Goal: Task Accomplishment & Management: Manage account settings

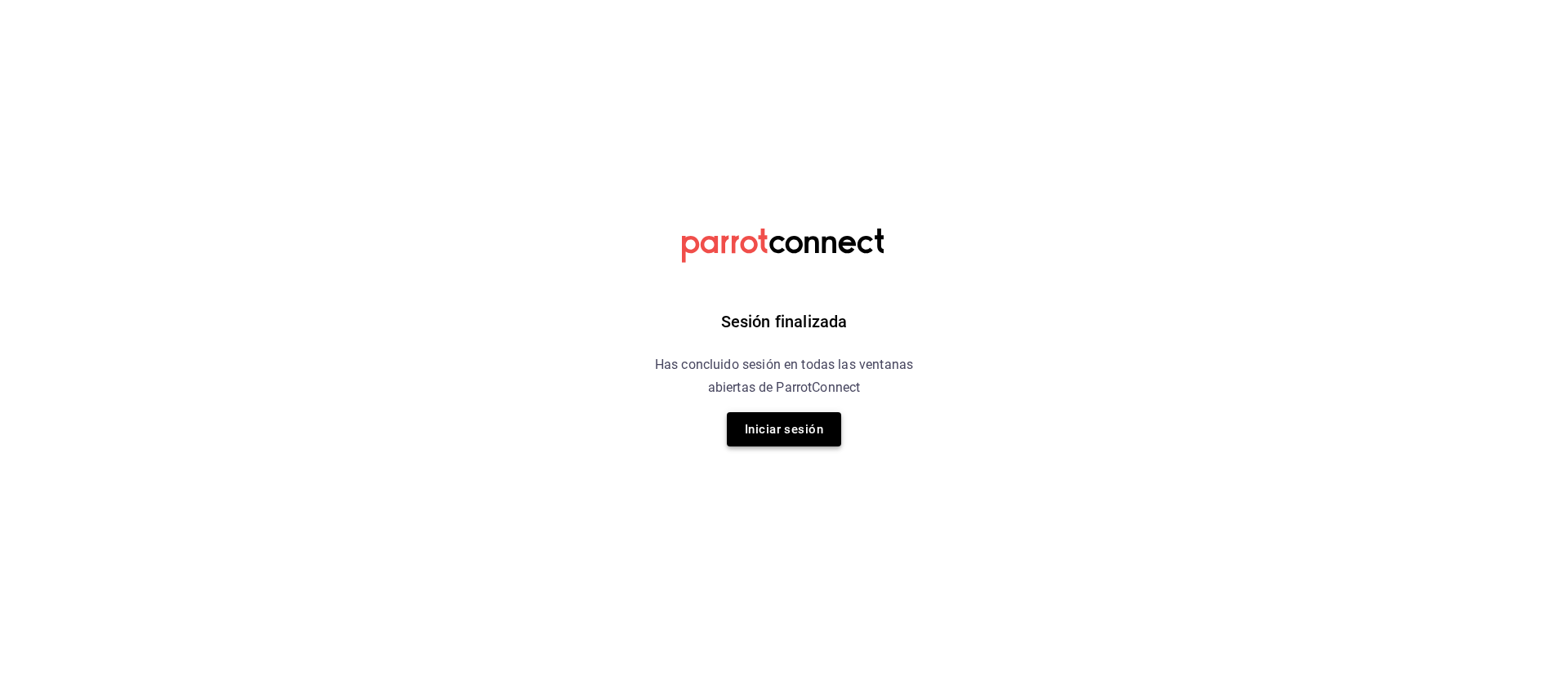
click at [771, 435] on button "Iniciar sesión" at bounding box center [784, 430] width 114 height 35
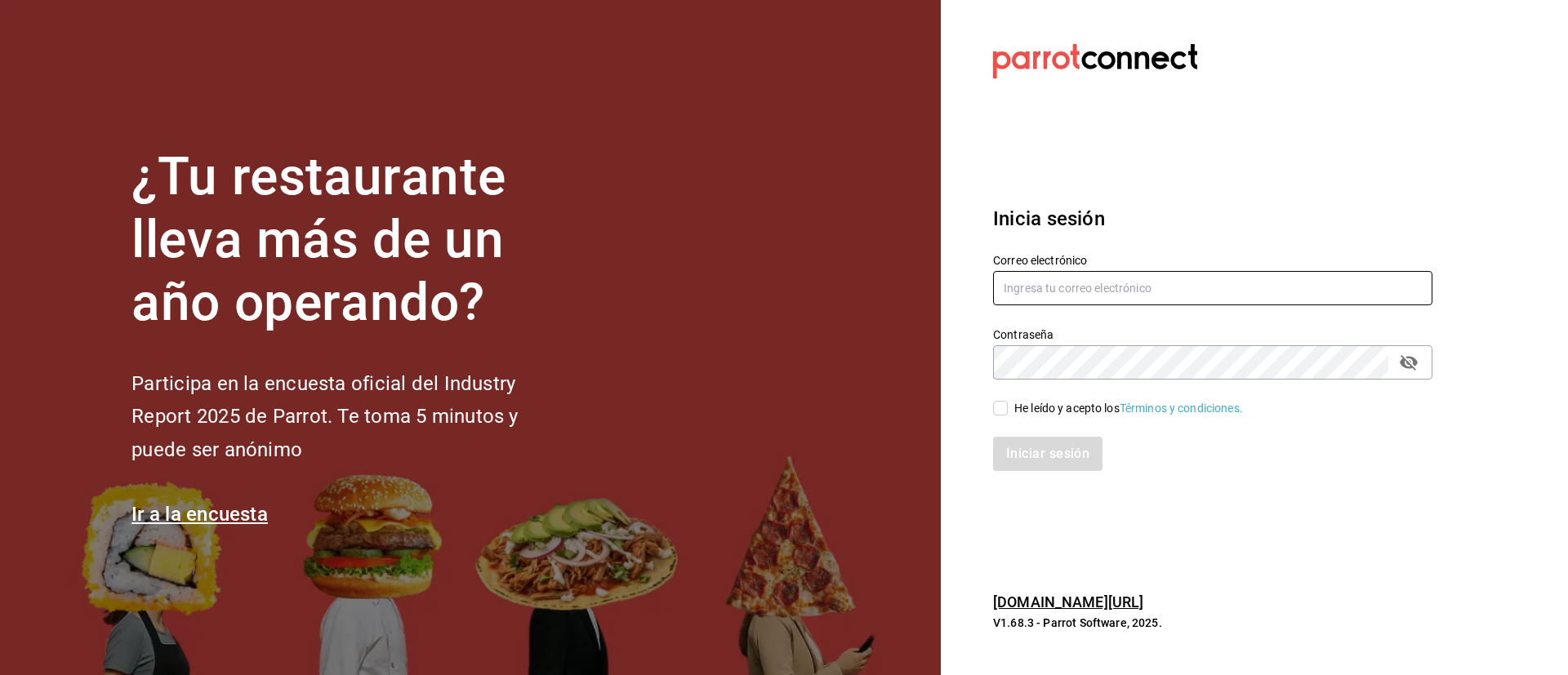
click at [1172, 276] on input "text" at bounding box center [1213, 288] width 439 height 35
type input "lomeedgar@gmail.com"
click at [1059, 413] on div "He leído y acepto los Términos y condiciones." at bounding box center [1129, 408] width 229 height 17
click at [1008, 413] on input "He leído y acepto los Términos y condiciones." at bounding box center [1001, 408] width 15 height 15
checkbox input "true"
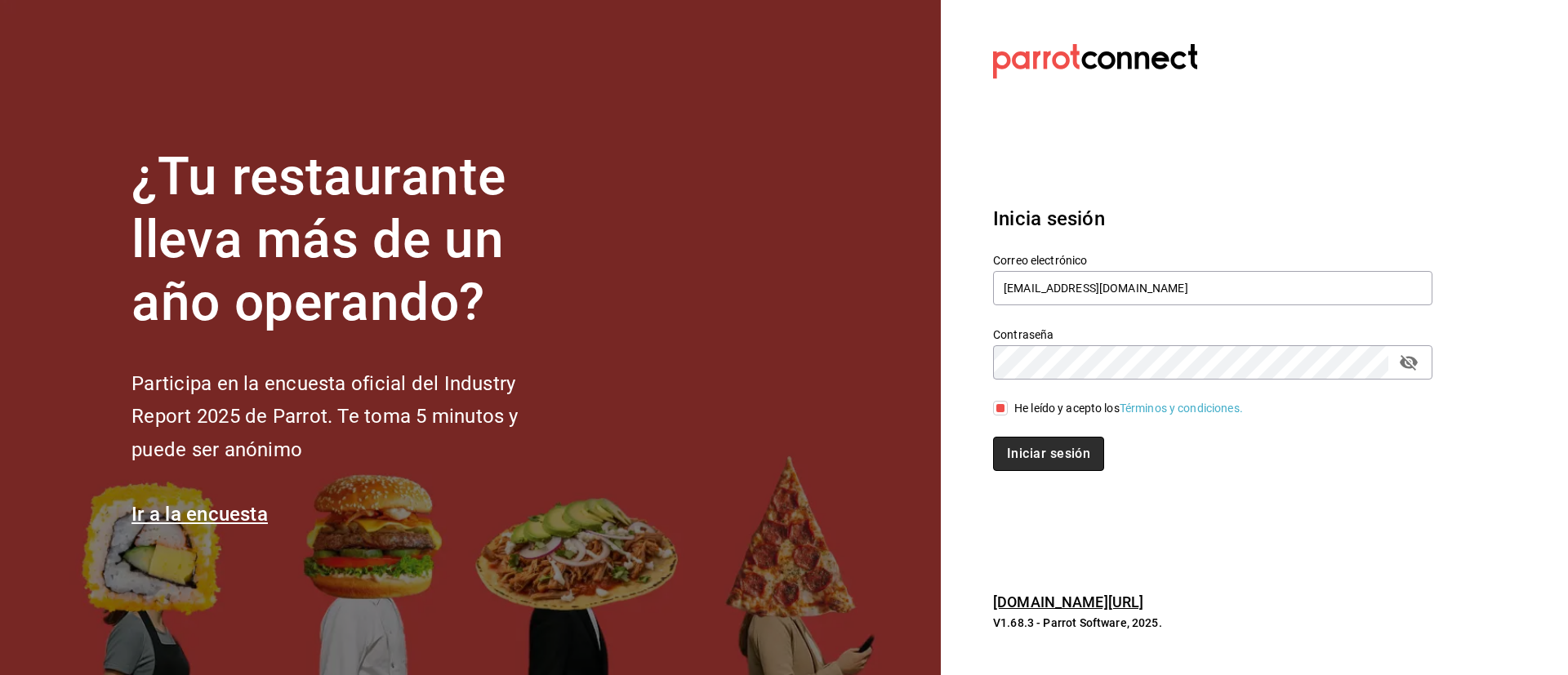
click at [1059, 443] on button "Iniciar sesión" at bounding box center [1049, 454] width 111 height 35
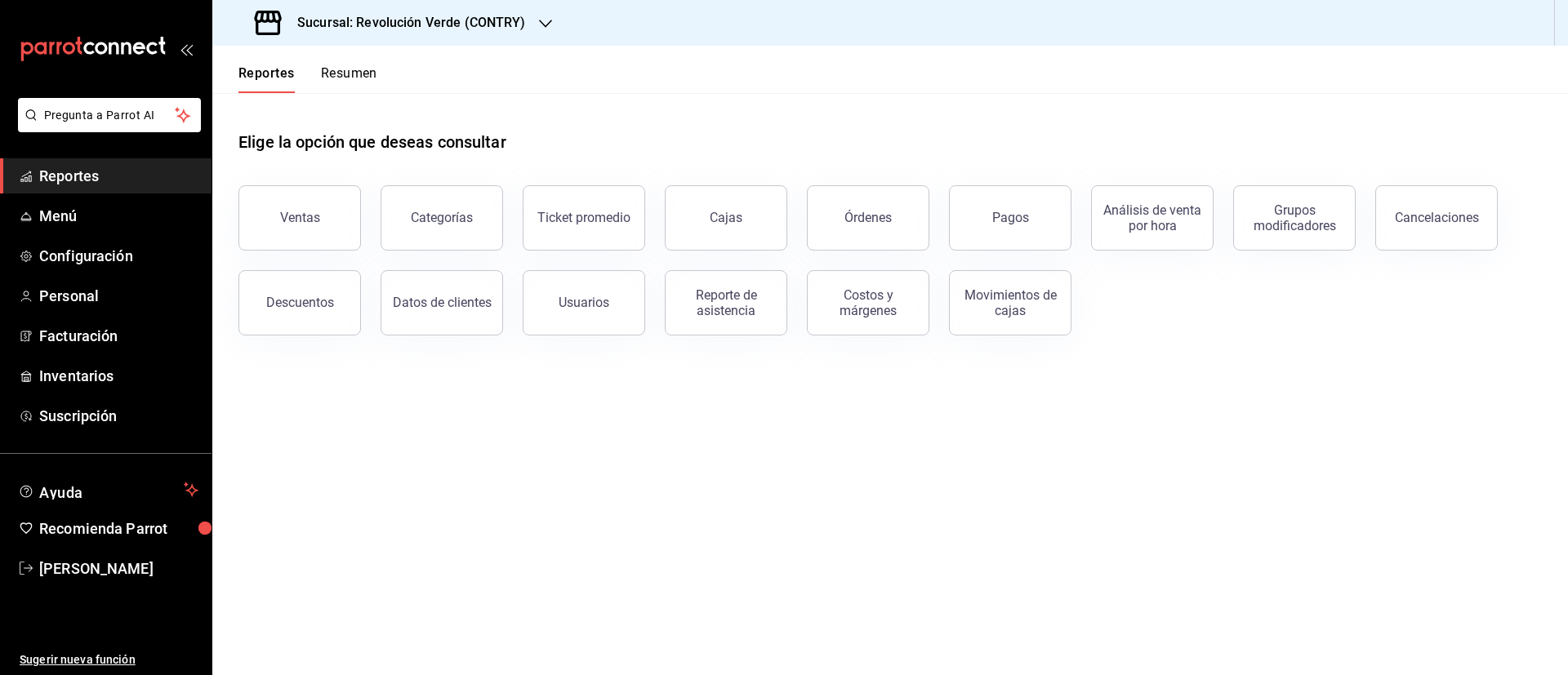
click at [353, 67] on button "Resumen" at bounding box center [349, 79] width 56 height 28
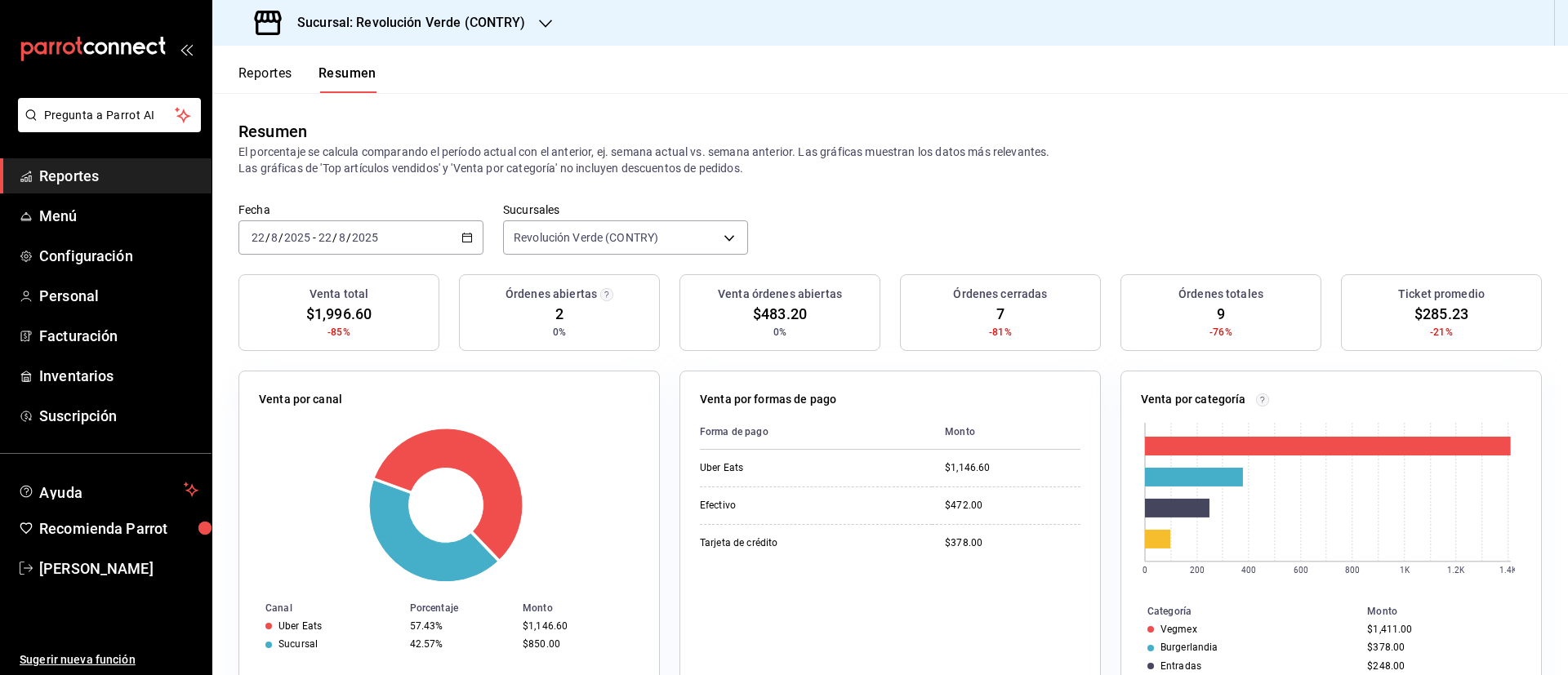
click at [503, 11] on div "Sucursal: Revolución Verde (CONTRY)" at bounding box center [392, 22] width 334 height 45
click at [411, 113] on div "Revolución Verde (PURISIMA)" at bounding box center [334, 107] width 219 height 17
click at [507, 672] on div "Venta por canal Canal Porcentaje Monto Sucursal 52.57% $1,503.00 Uber Eats 47.4…" at bounding box center [449, 541] width 421 height 342
